Goal: Task Accomplishment & Management: Use online tool/utility

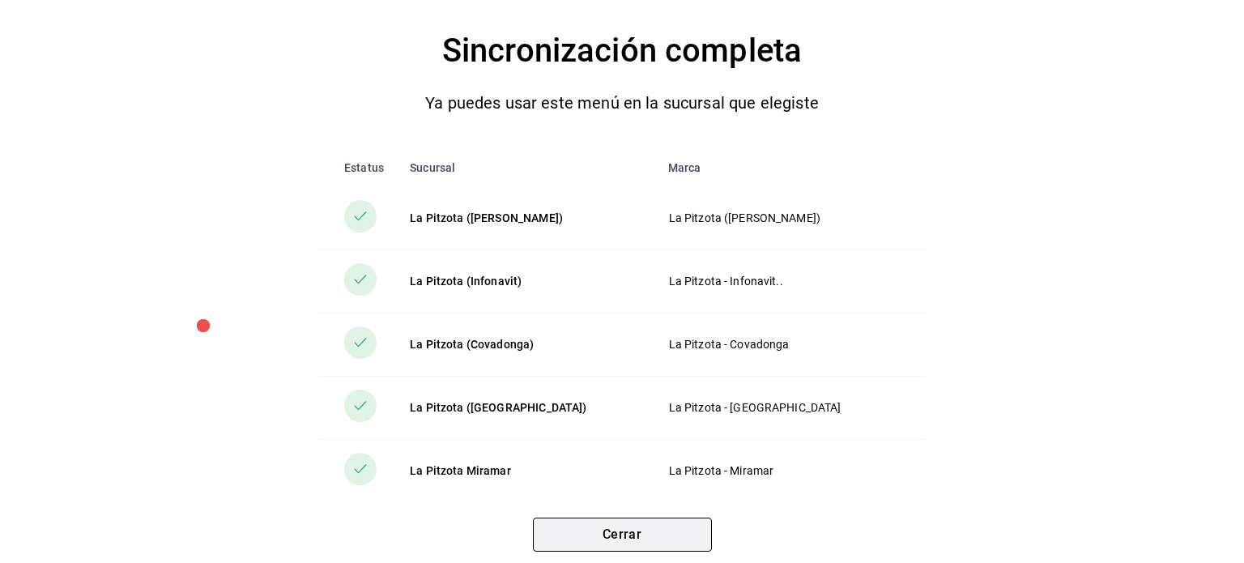
click at [623, 546] on button "Cerrar" at bounding box center [622, 534] width 179 height 34
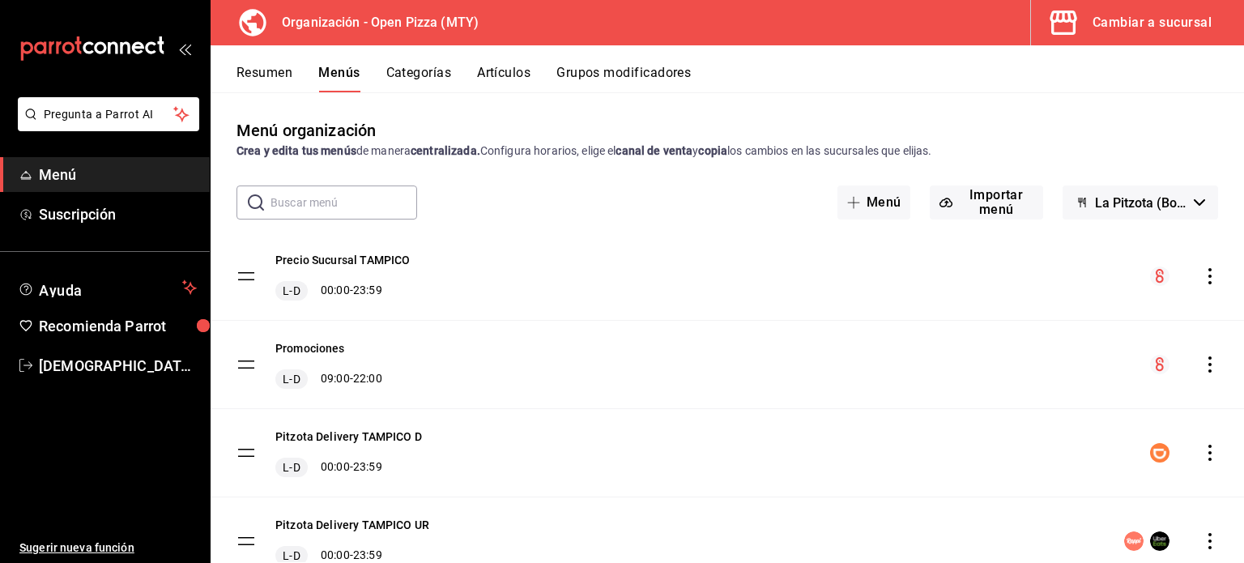
click at [623, 546] on div "Pitzota Delivery TAMPICO UR L-D 00:00 - 23:59" at bounding box center [726, 540] width 1033 height 87
click at [156, 38] on icon "mailbox folders" at bounding box center [92, 48] width 146 height 24
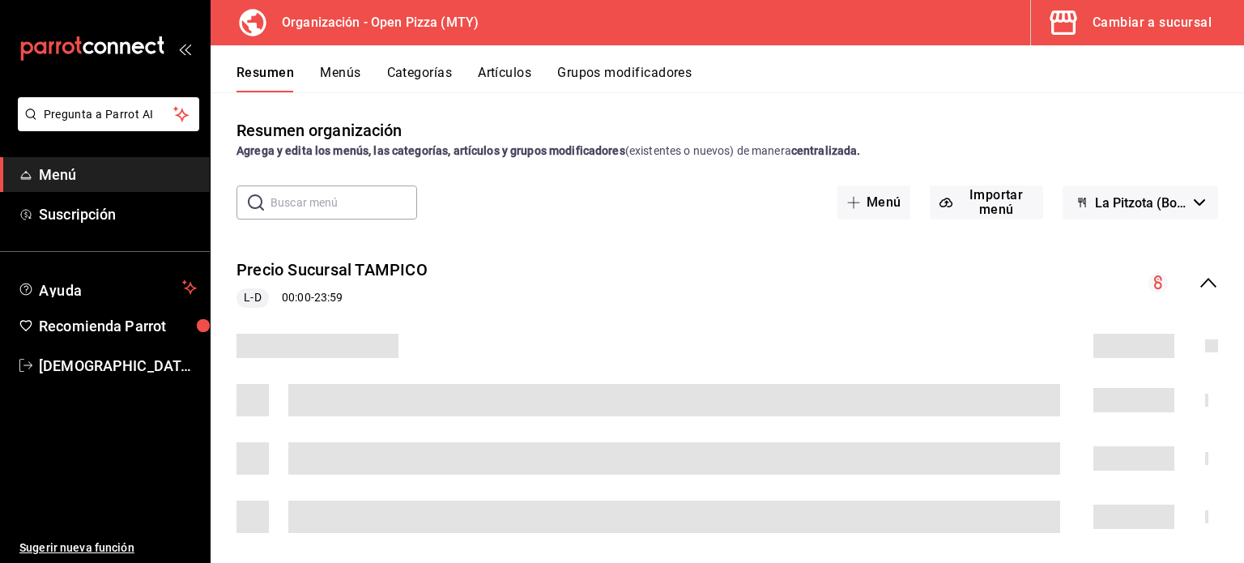
click at [1163, 14] on div "Cambiar a sucursal" at bounding box center [1151, 22] width 119 height 23
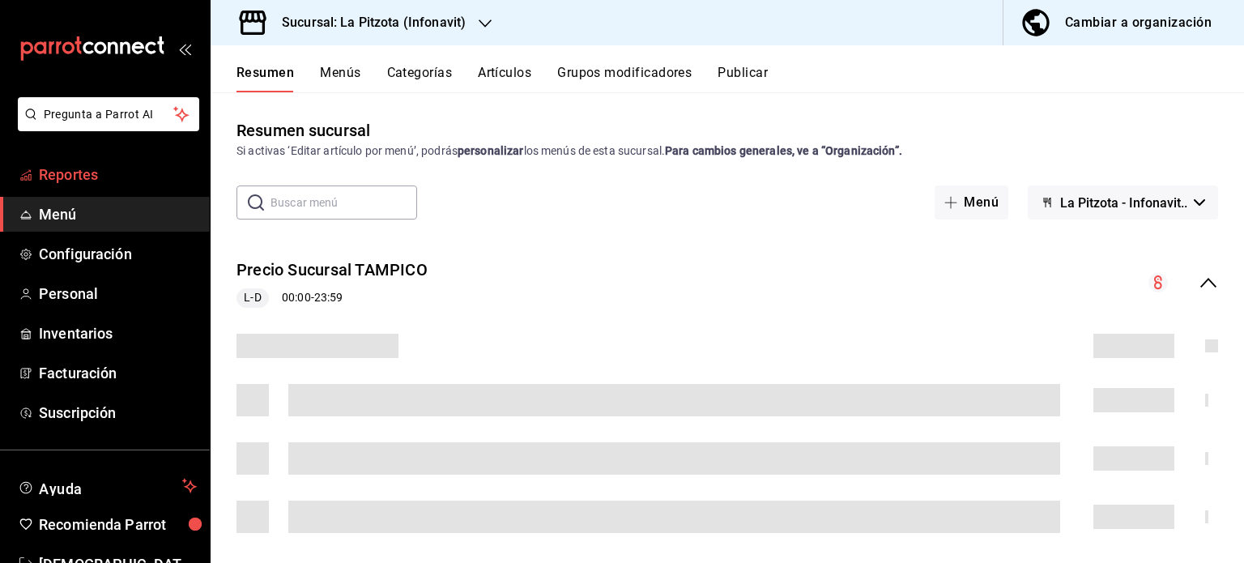
click at [40, 177] on span "Reportes" at bounding box center [118, 175] width 158 height 22
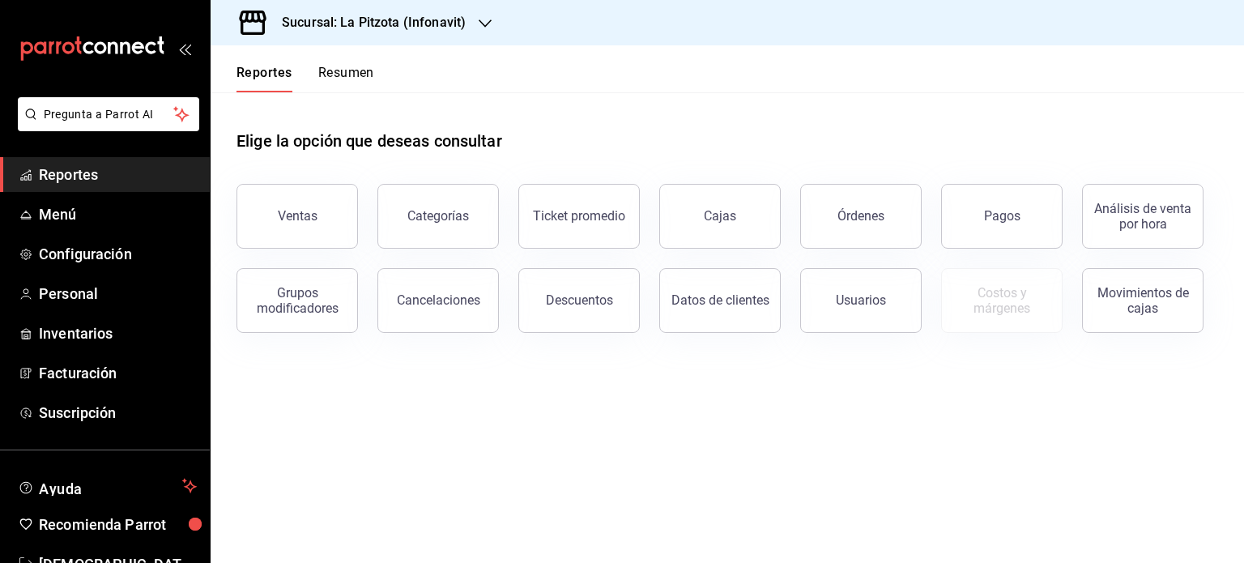
click at [349, 85] on button "Resumen" at bounding box center [346, 79] width 56 height 28
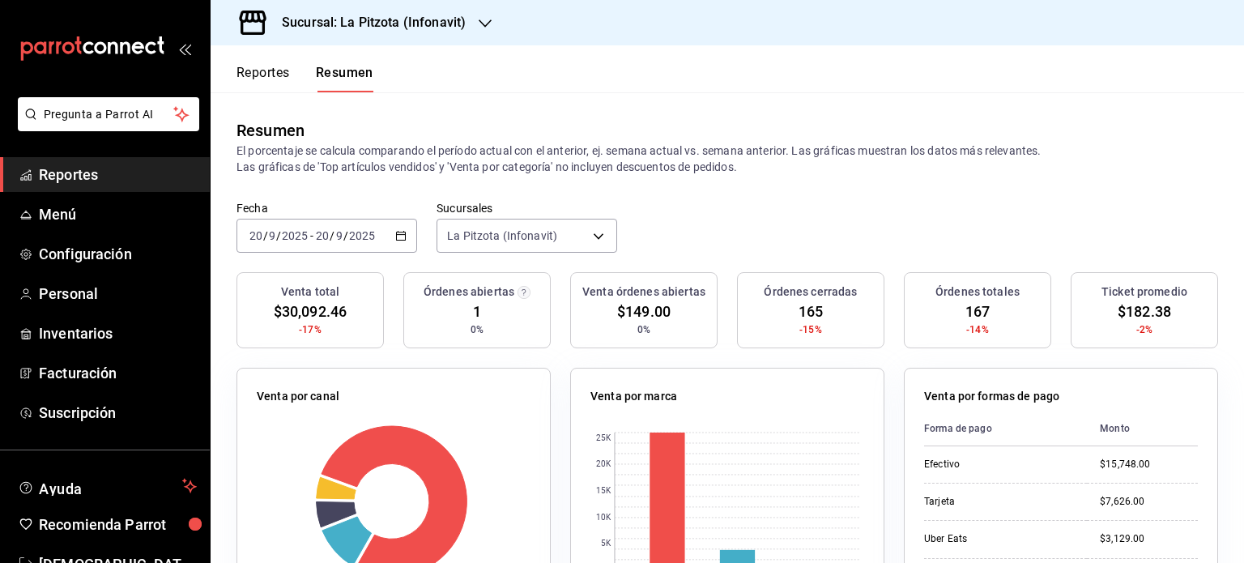
click at [419, 28] on h3 "Sucursal: La Pitzota (Infonavit)" at bounding box center [367, 22] width 197 height 19
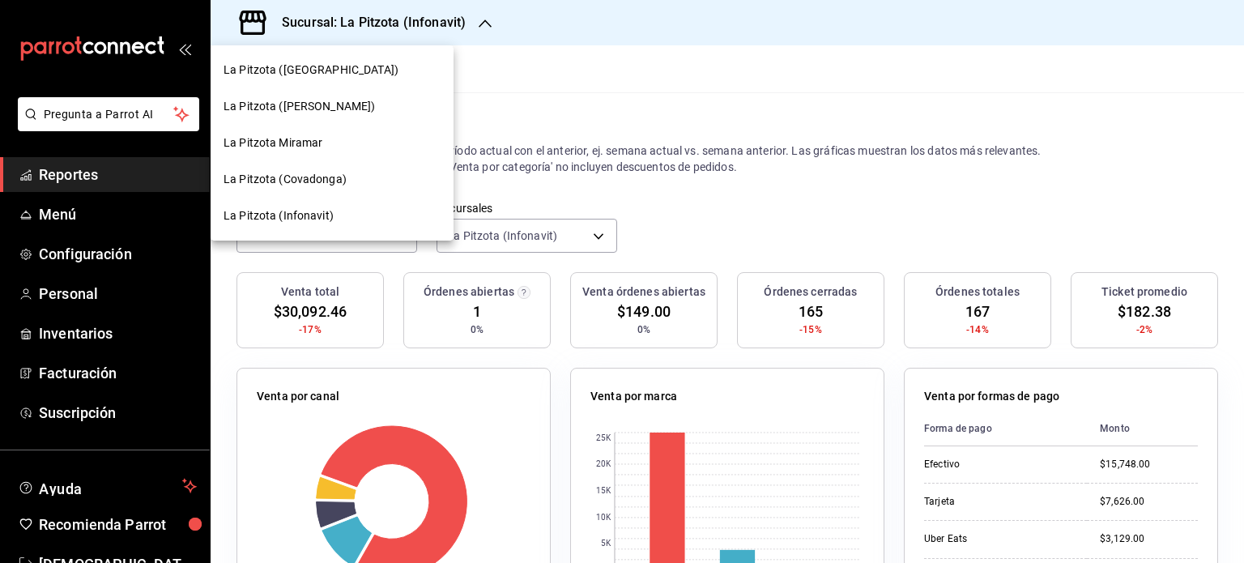
click at [329, 74] on span "La Pitzota ([GEOGRAPHIC_DATA])" at bounding box center [310, 70] width 175 height 17
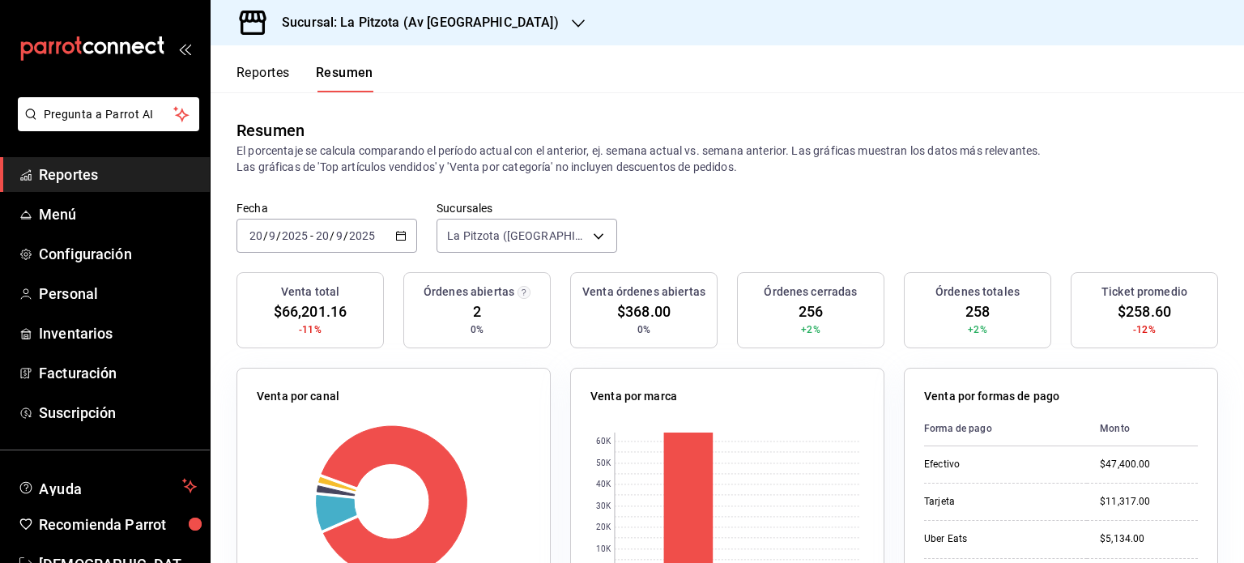
click at [449, 30] on h3 "Sucursal: La Pitzota (Av [GEOGRAPHIC_DATA])" at bounding box center [414, 22] width 290 height 19
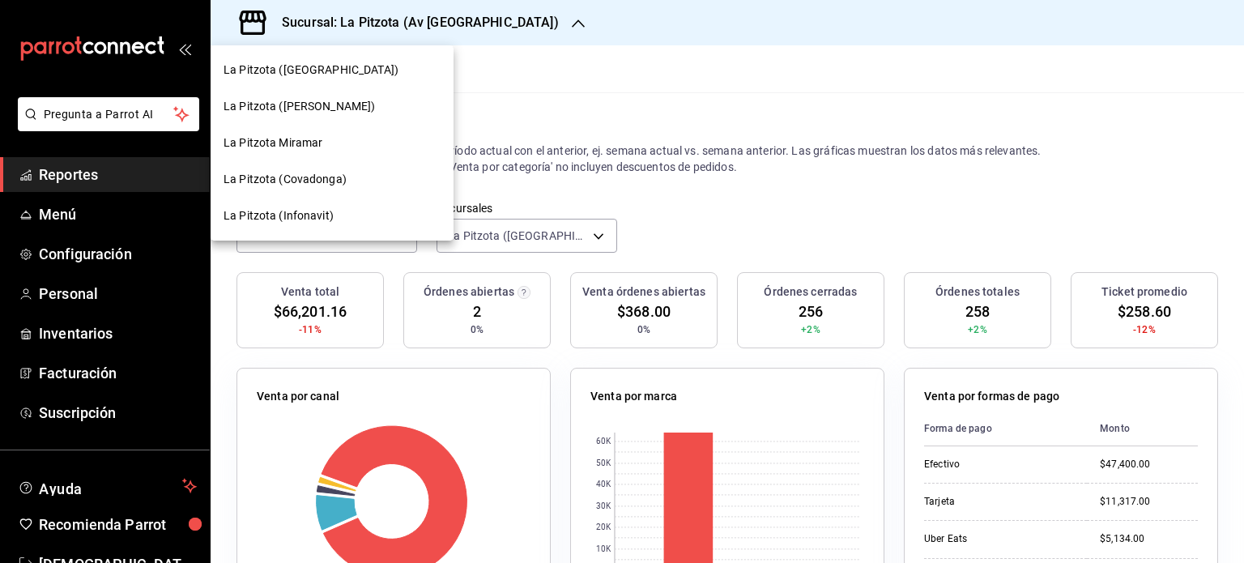
click at [334, 142] on div "La Pitzota Miramar" at bounding box center [331, 142] width 217 height 17
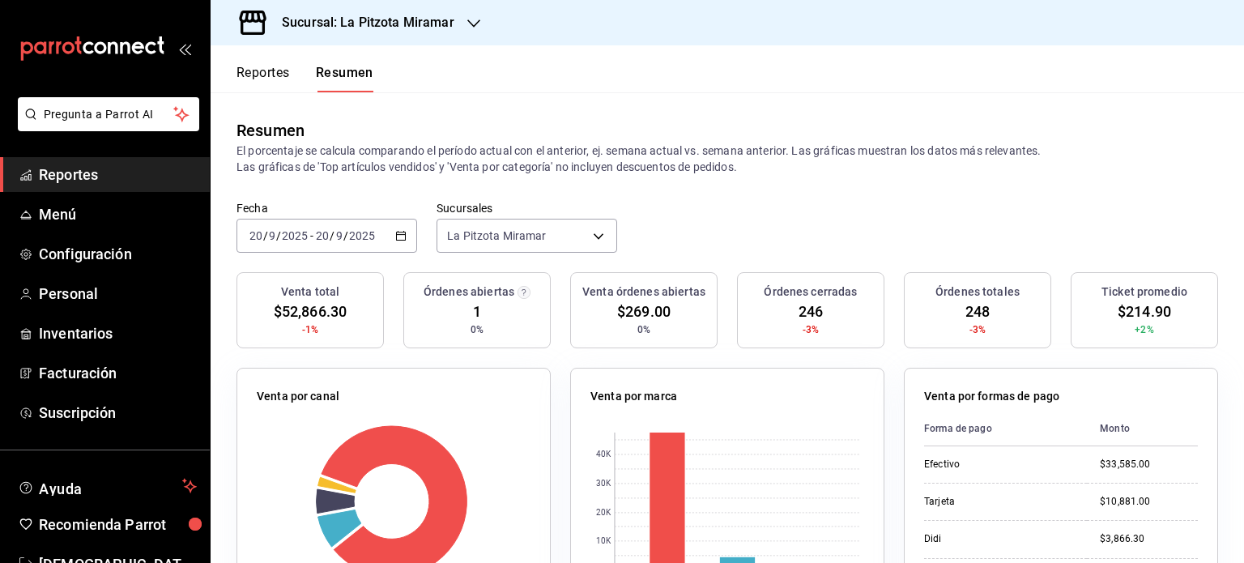
click at [395, 234] on icon "button" at bounding box center [400, 235] width 11 height 11
click at [454, 22] on div "Sucursal: La Pitzota Miramar" at bounding box center [354, 22] width 263 height 45
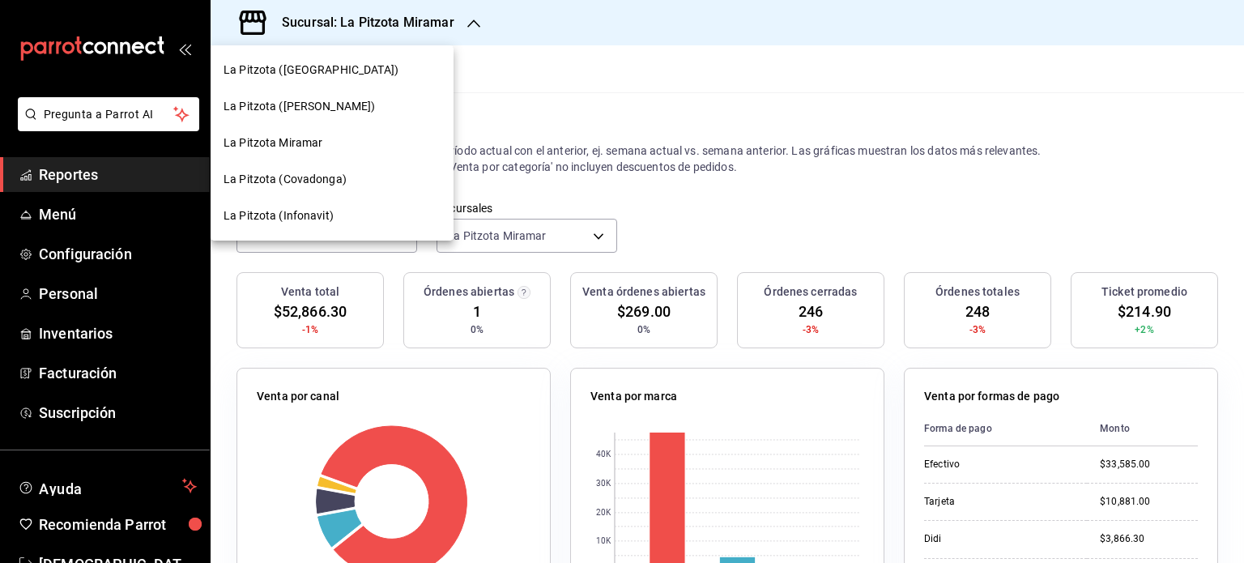
click at [337, 181] on span "La Pitzota (Covadonga)" at bounding box center [284, 179] width 123 height 17
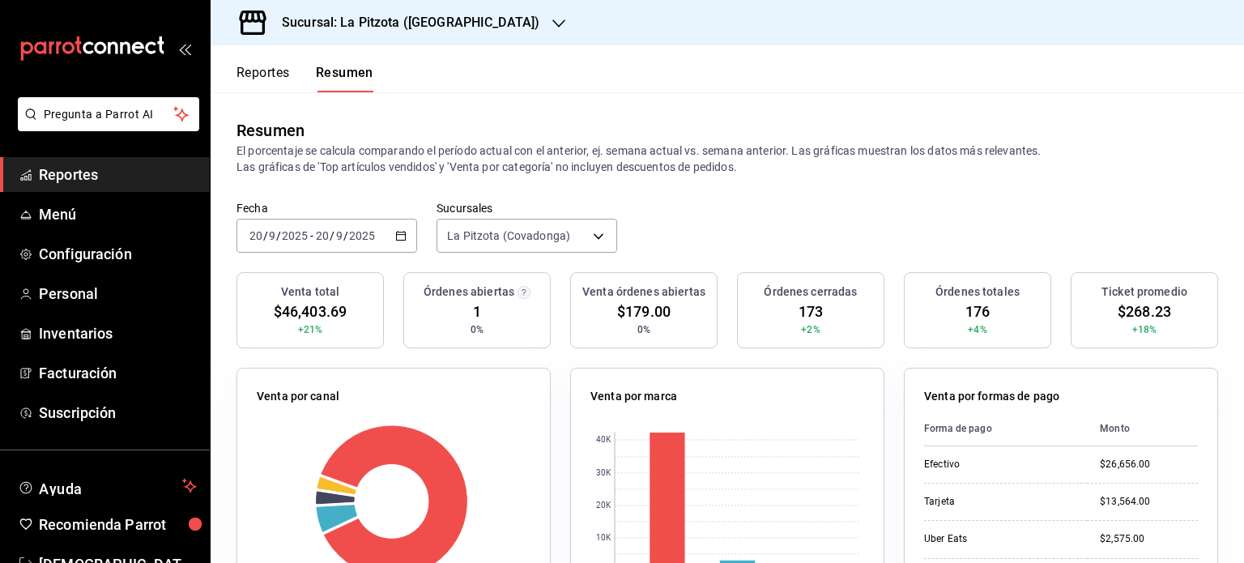
click at [486, 29] on div "Sucursal: La Pitzota ([GEOGRAPHIC_DATA])" at bounding box center [397, 22] width 348 height 45
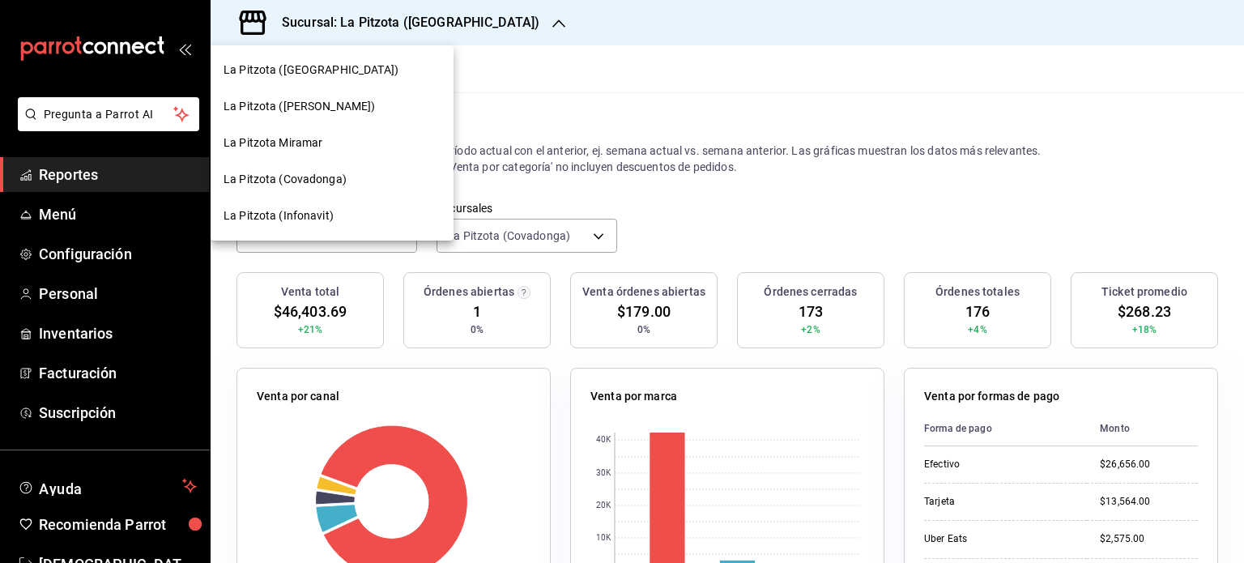
click at [327, 117] on div "La Pitzota ([PERSON_NAME])" at bounding box center [331, 106] width 243 height 36
